Goal: Transaction & Acquisition: Download file/media

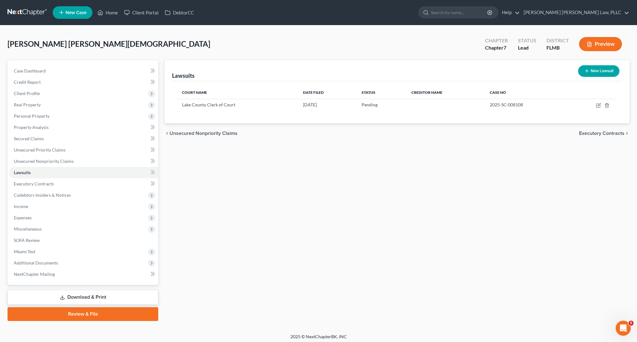
click at [31, 21] on nav "Home New Case Client Portal DebtorCC [PERSON_NAME] [PERSON_NAME] Law, PLLC [EMA…" at bounding box center [318, 12] width 637 height 25
click at [30, 15] on link at bounding box center [28, 12] width 40 height 11
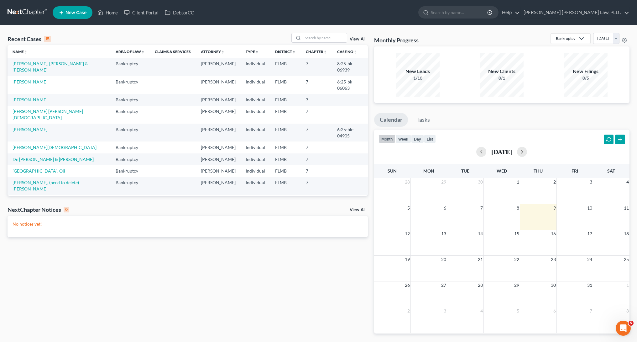
click at [42, 97] on link "Hodge, Morgan" at bounding box center [30, 99] width 35 height 5
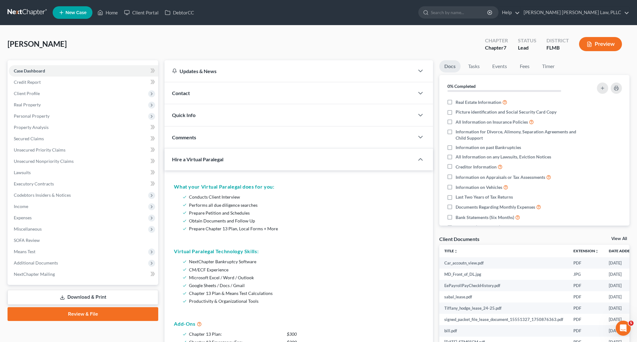
click at [98, 300] on link "Download & Print" at bounding box center [83, 297] width 151 height 15
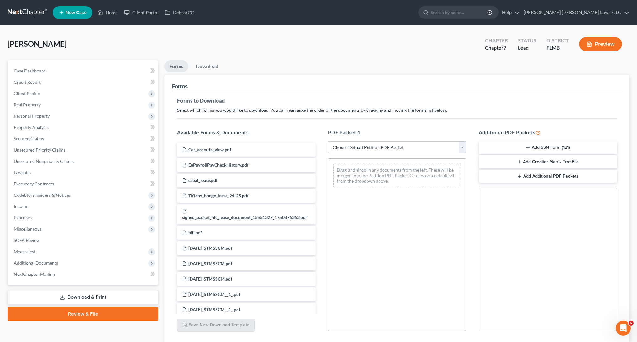
select select "3"
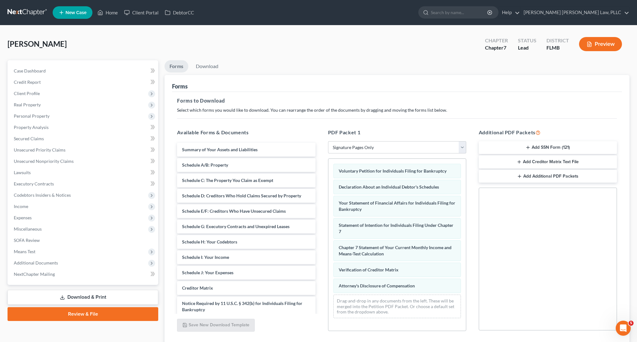
click at [528, 147] on line "button" at bounding box center [528, 147] width 3 height 0
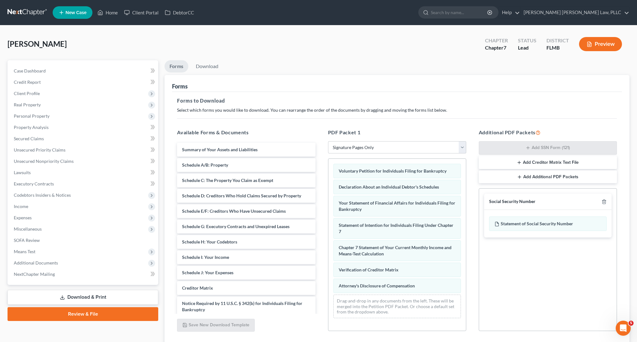
scroll to position [45, 0]
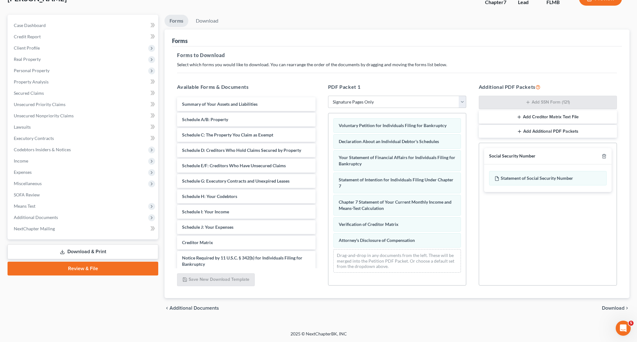
click at [610, 307] on span "Download" at bounding box center [613, 307] width 23 height 5
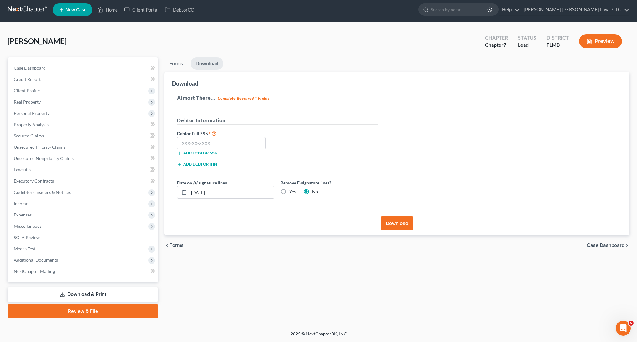
scroll to position [3, 0]
click at [243, 141] on input "text" at bounding box center [221, 143] width 89 height 13
type input "595-94-4355"
click at [295, 193] on label "Yes" at bounding box center [292, 191] width 7 height 6
click at [295, 193] on input "Yes" at bounding box center [294, 190] width 4 height 4
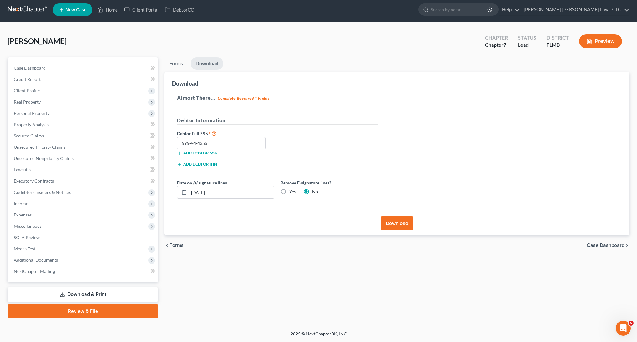
radio input "true"
radio input "false"
click at [397, 226] on button "Download" at bounding box center [397, 223] width 33 height 14
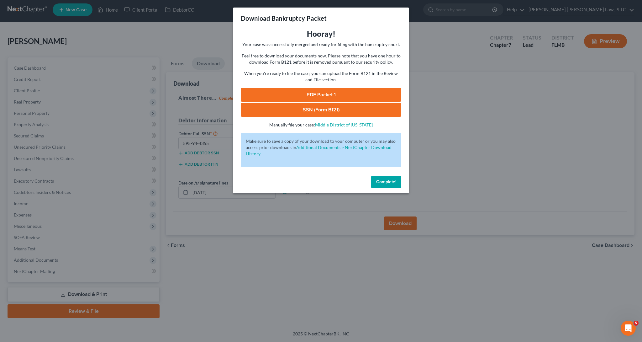
click at [318, 92] on link "PDF Packet 1" at bounding box center [321, 95] width 161 height 14
click at [313, 108] on link "SSN (Form B121)" at bounding box center [321, 110] width 161 height 14
click at [471, 128] on div "Download Bankruptcy Packet Hooray! Your case was successfully merged and ready …" at bounding box center [321, 171] width 642 height 342
